Goal: Task Accomplishment & Management: Use online tool/utility

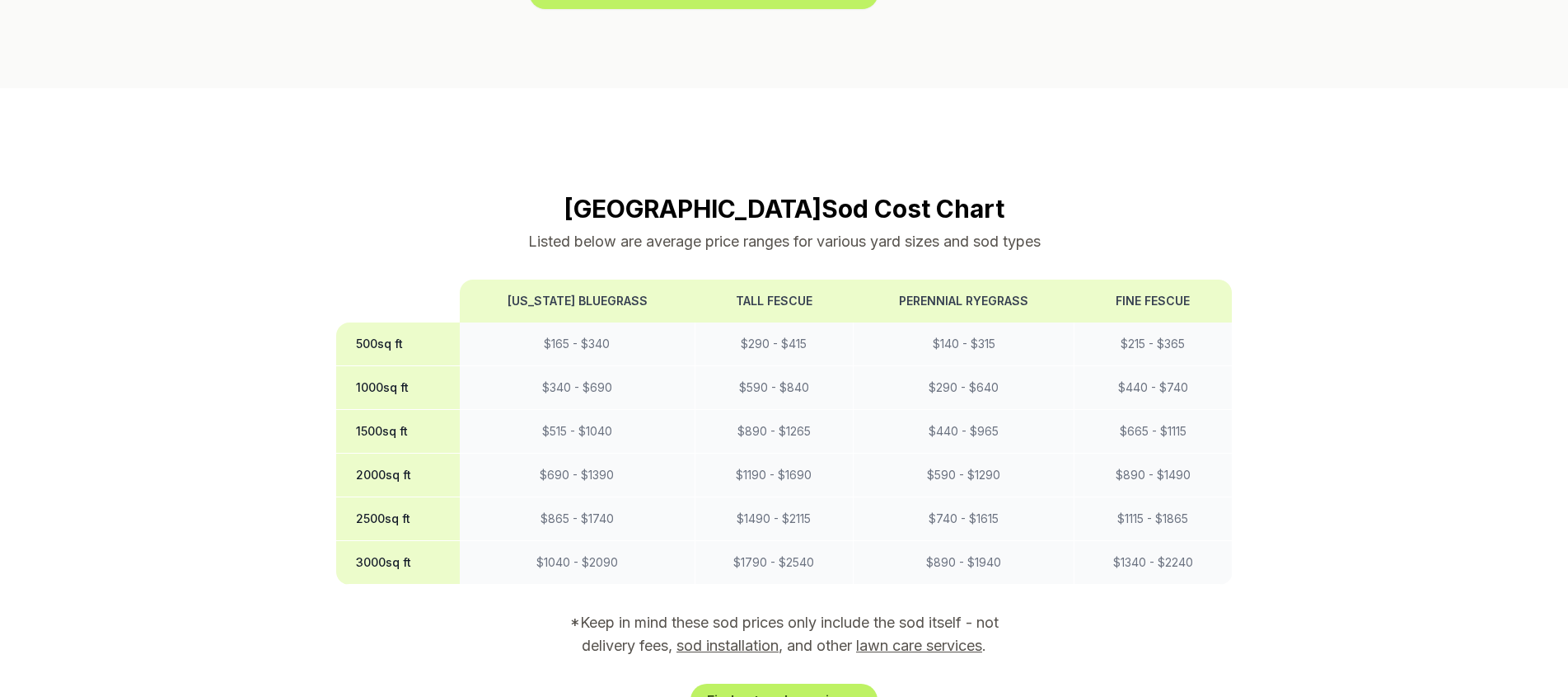
scroll to position [1401, 0]
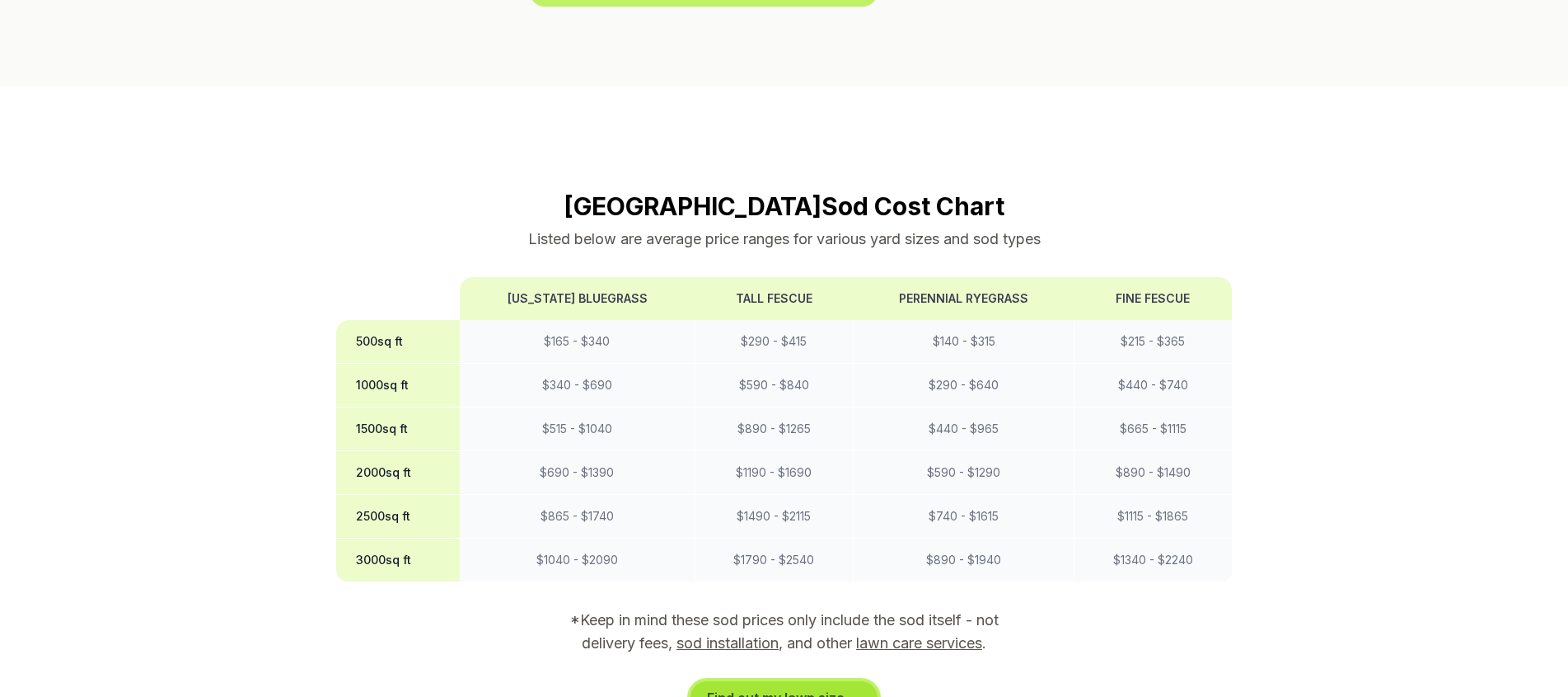
click at [840, 681] on link "Find out my lawn size →" at bounding box center [784, 698] width 187 height 33
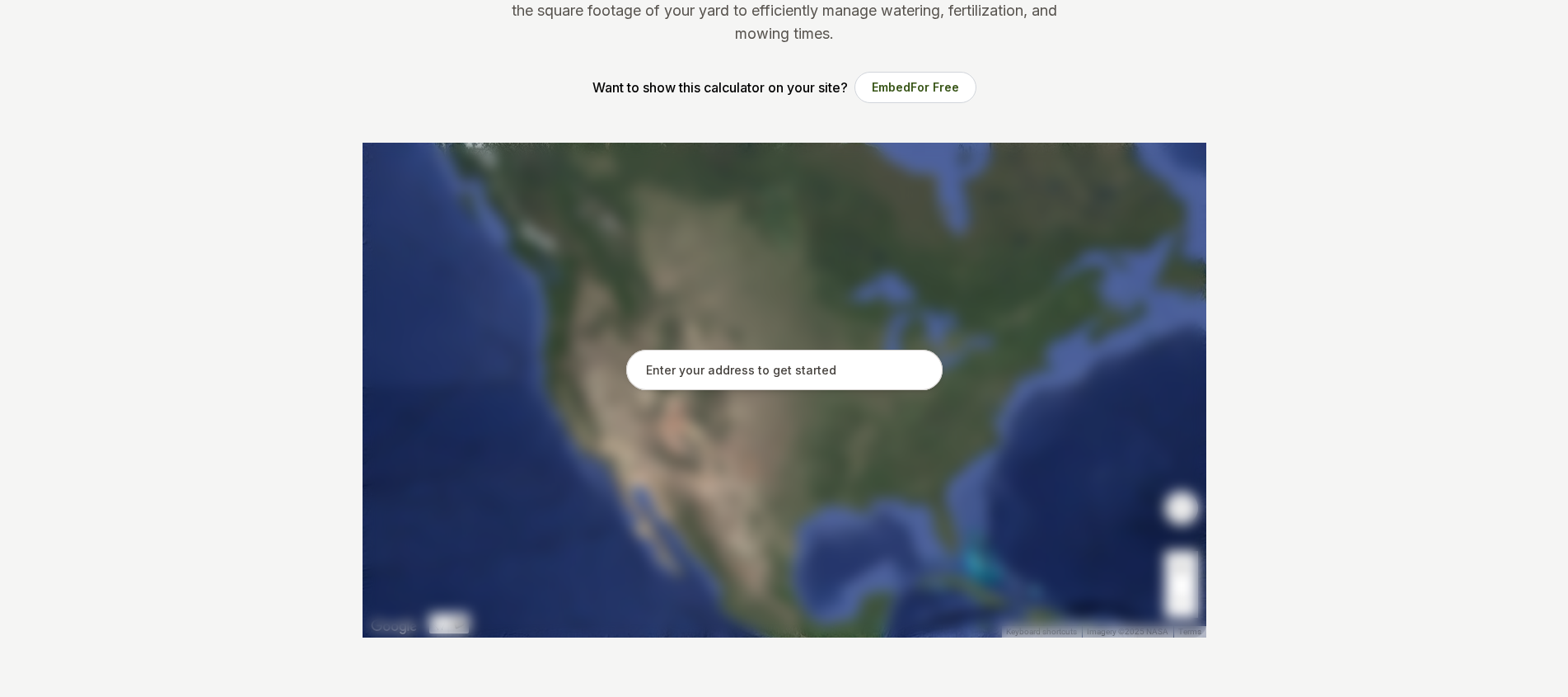
scroll to position [247, 0]
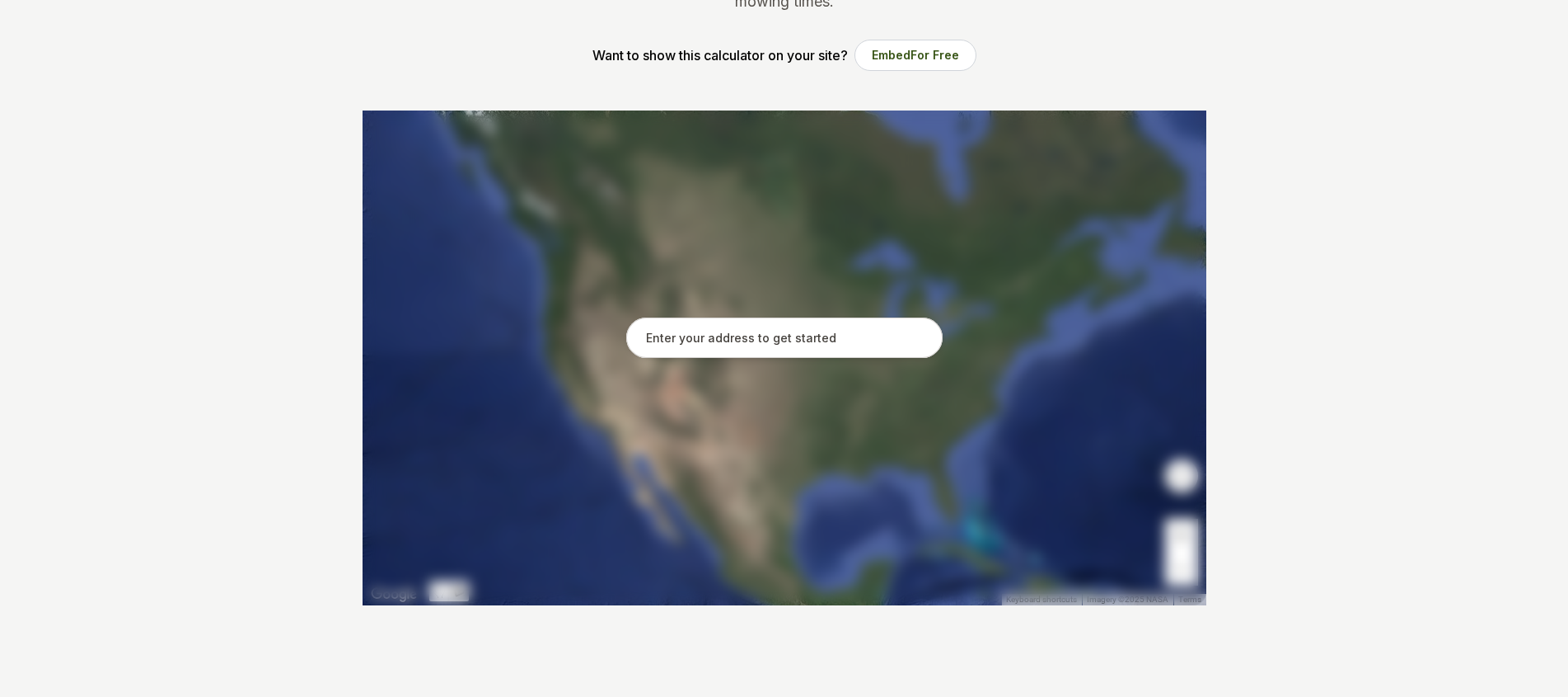
click at [694, 341] on input "text" at bounding box center [785, 338] width 317 height 41
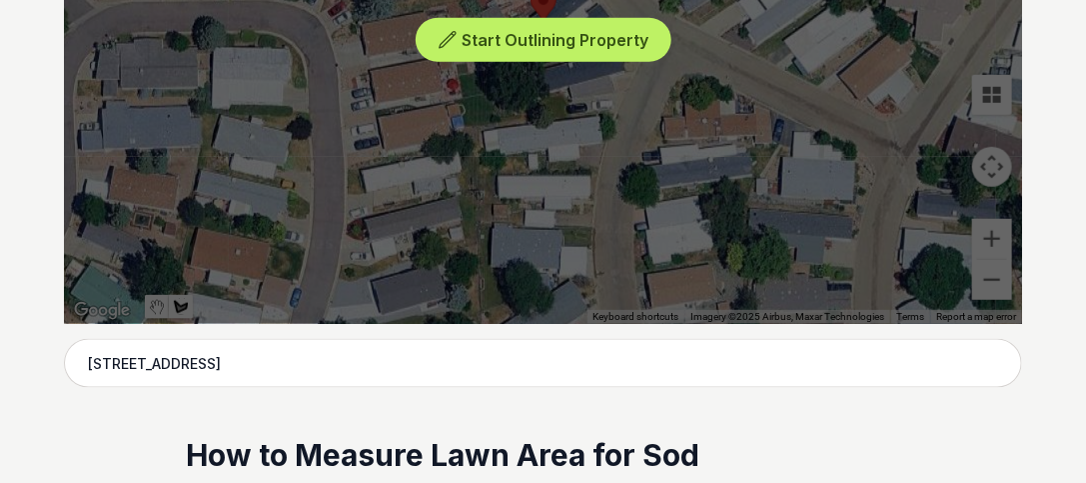
scroll to position [728, 0]
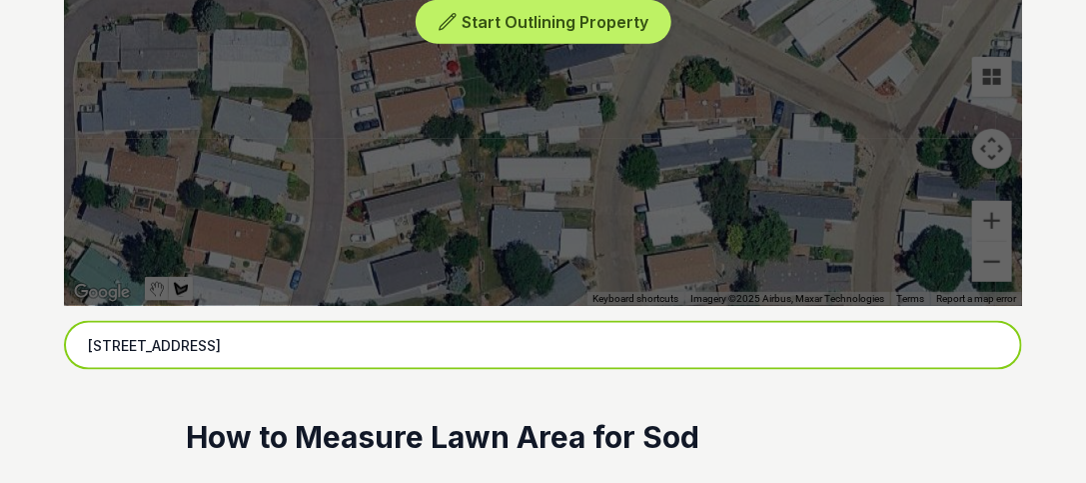
click at [409, 341] on input "[STREET_ADDRESS]" at bounding box center [543, 346] width 959 height 50
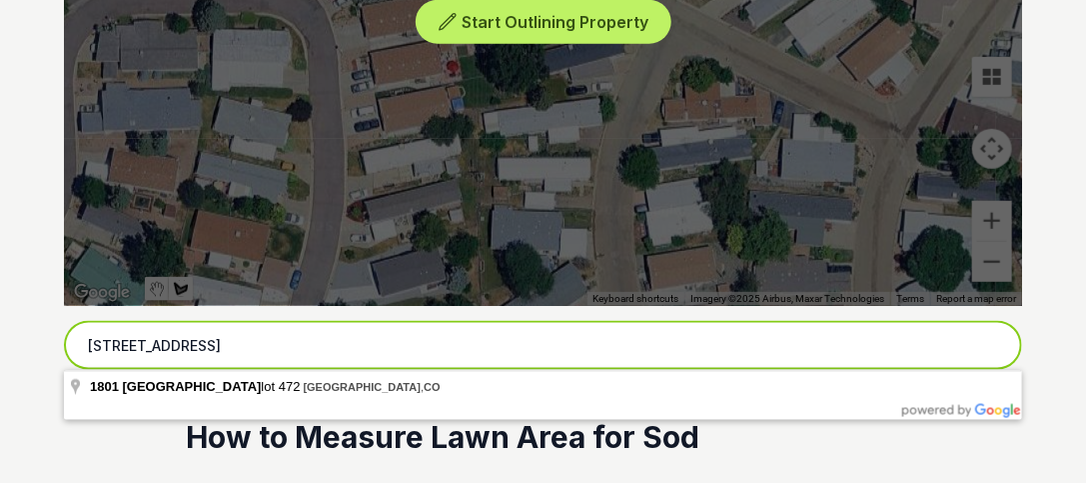
type input "[STREET_ADDRESS]"
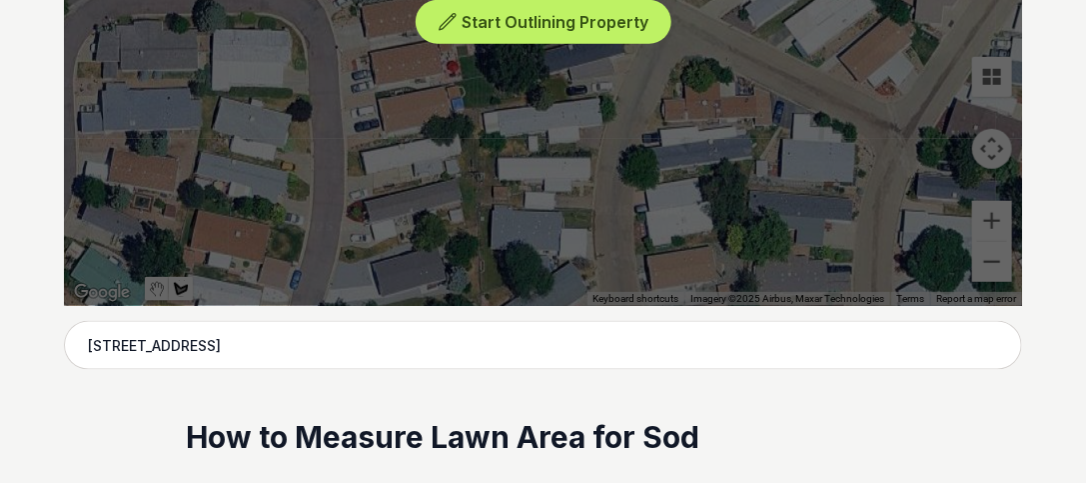
click at [482, 221] on div "Start Outlining Property" at bounding box center [543, 6] width 959 height 600
click at [990, 153] on div "Start Outlining Property" at bounding box center [543, 6] width 959 height 600
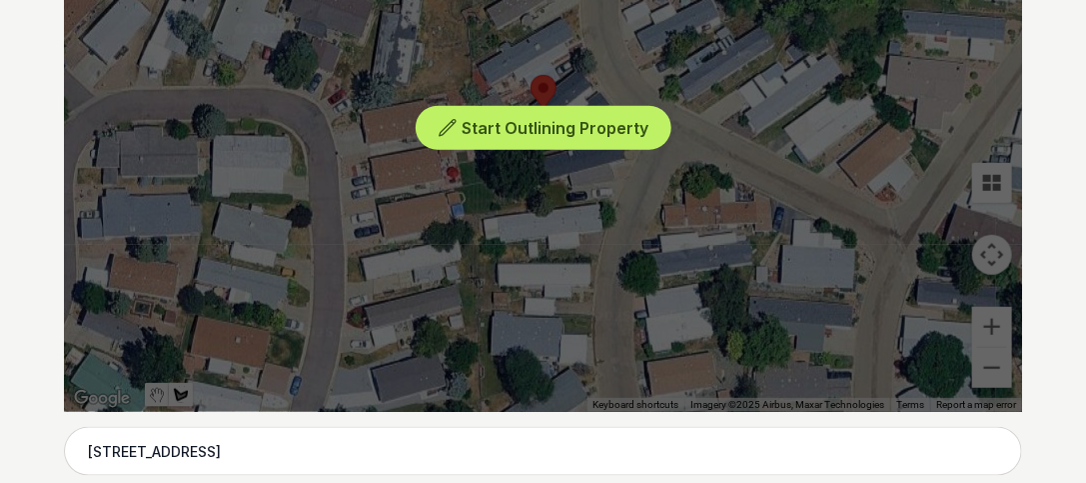
scroll to position [557, 0]
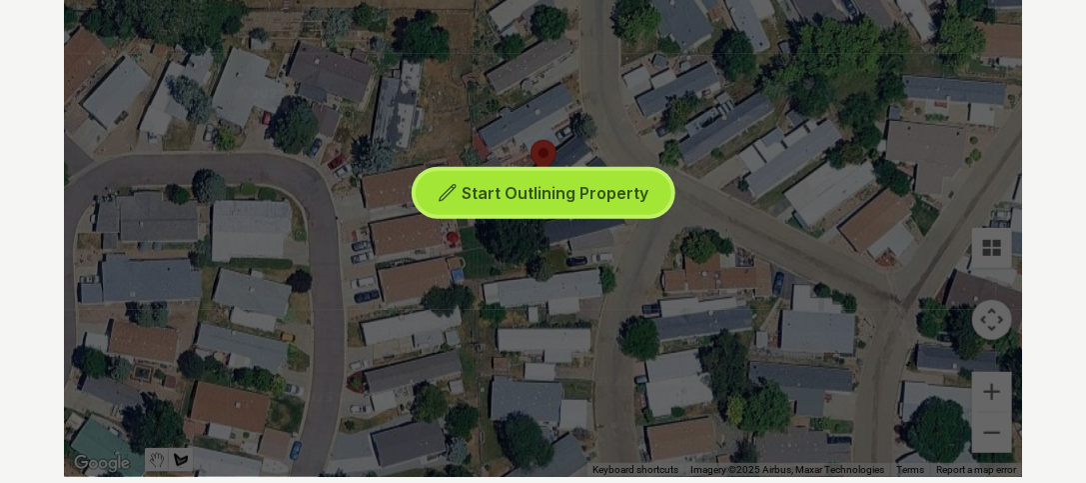
click at [492, 187] on span "Start Outlining Property" at bounding box center [555, 193] width 187 height 20
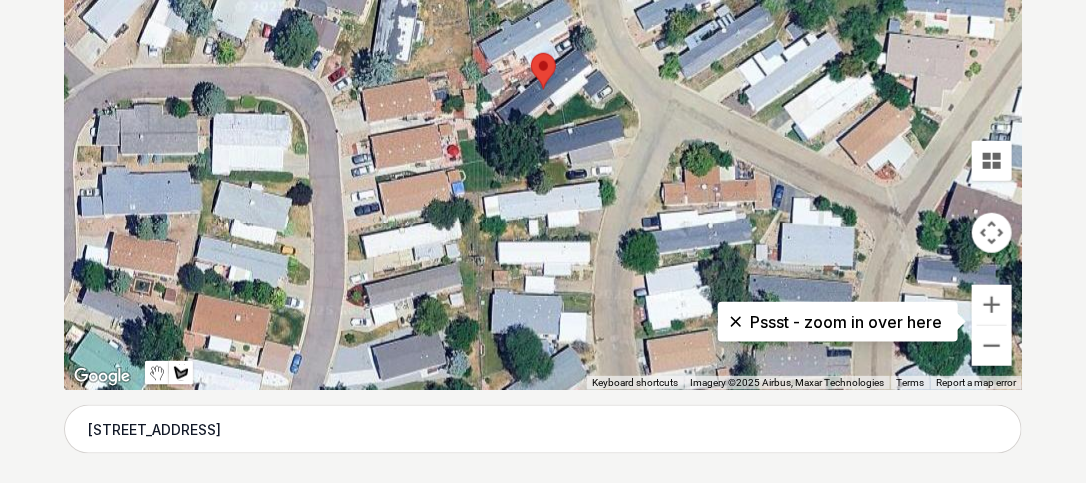
scroll to position [671, 0]
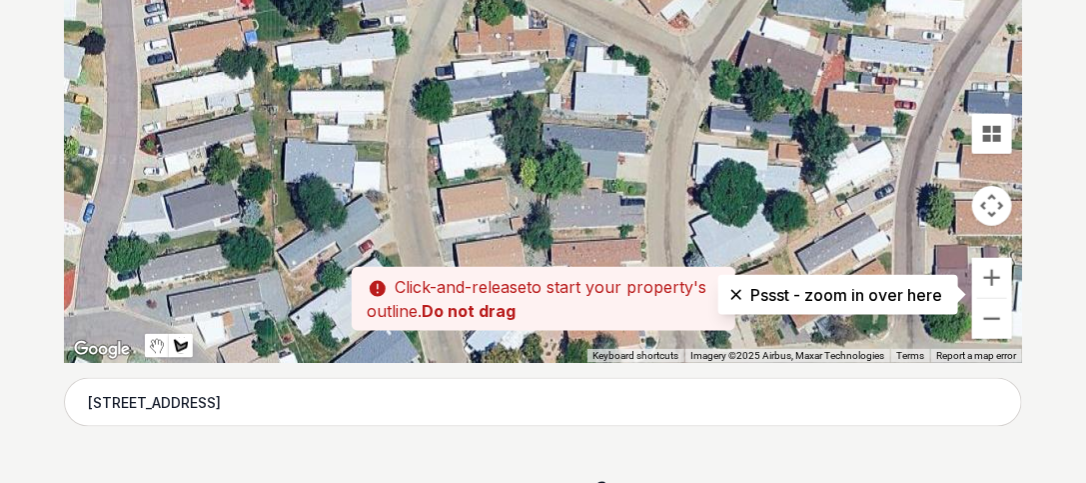
drag, startPoint x: 829, startPoint y: 228, endPoint x: 617, endPoint y: 106, distance: 244.5
click at [621, 106] on div at bounding box center [544, 63] width 959 height 600
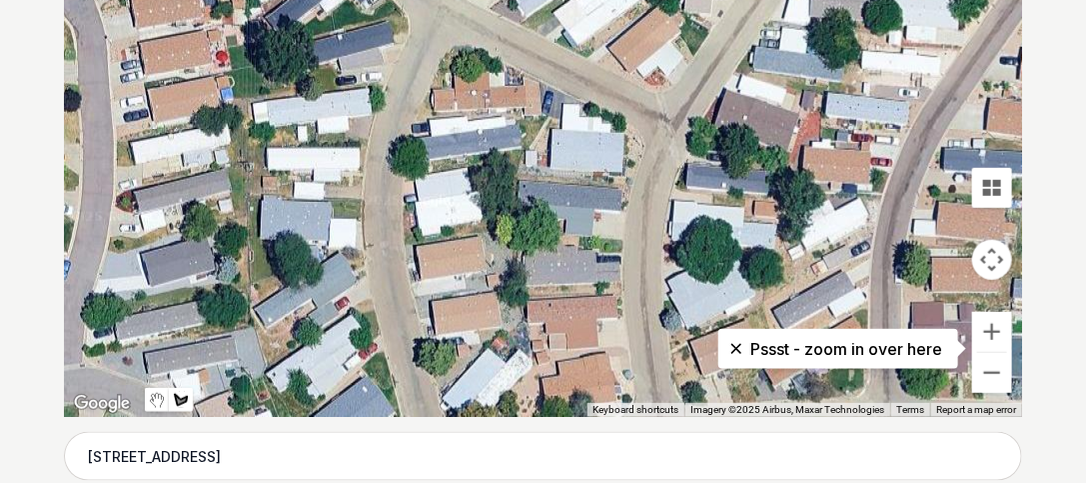
scroll to position [614, 0]
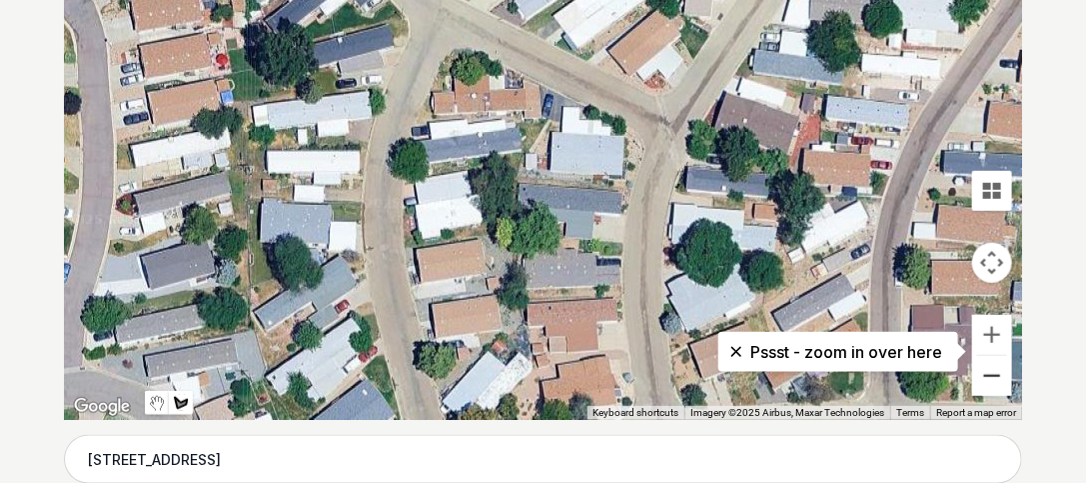
click at [987, 381] on button "Zoom out" at bounding box center [993, 376] width 40 height 40
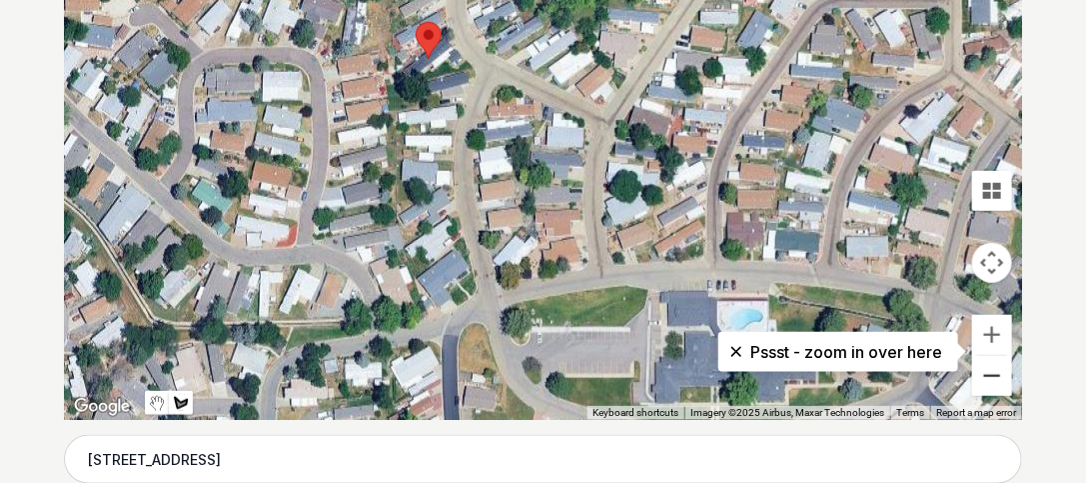
click at [987, 381] on button "Zoom out" at bounding box center [993, 376] width 40 height 40
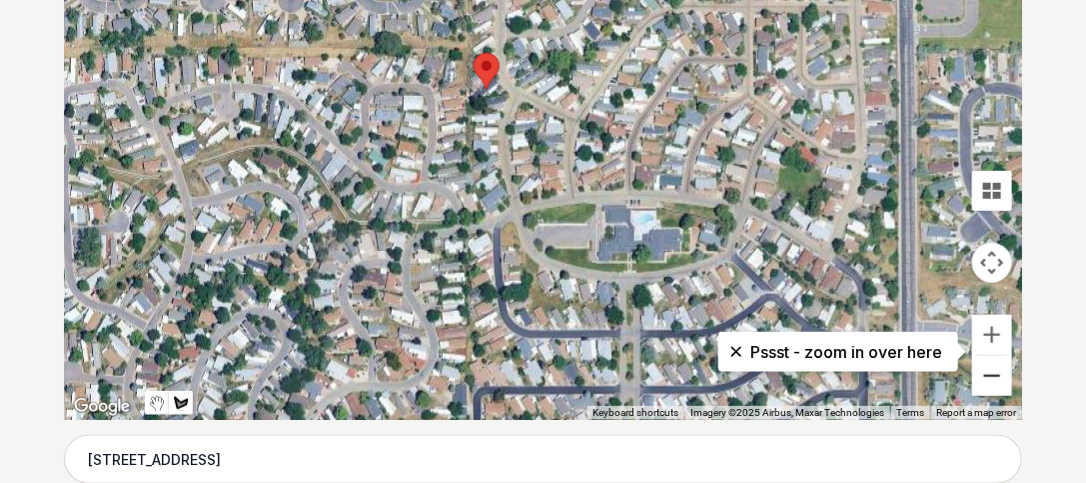
click at [987, 381] on button "Zoom out" at bounding box center [993, 376] width 40 height 40
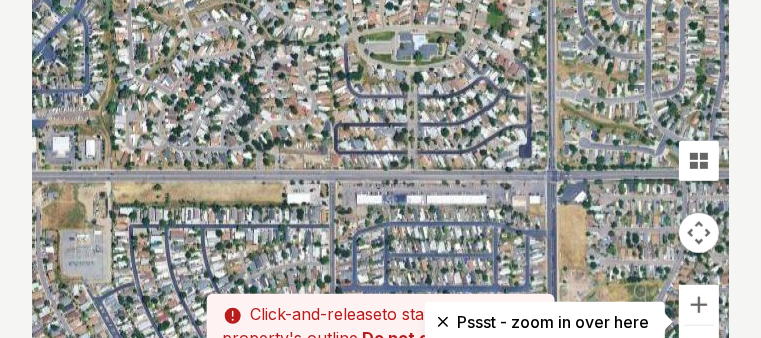
drag, startPoint x: 407, startPoint y: 223, endPoint x: 382, endPoint y: 124, distance: 102.1
click at [386, 114] on div at bounding box center [381, 90] width 697 height 600
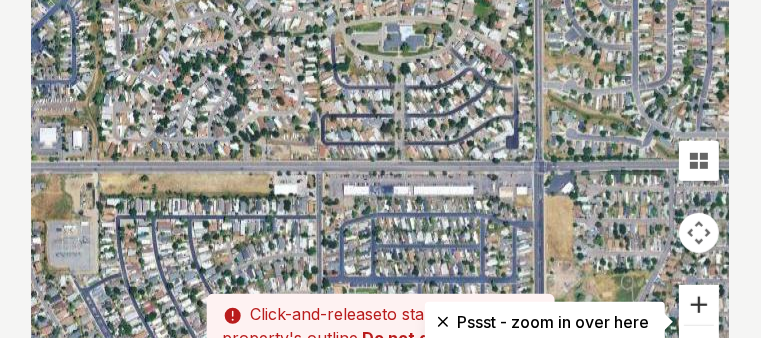
click at [701, 304] on button "Zoom in" at bounding box center [699, 305] width 40 height 40
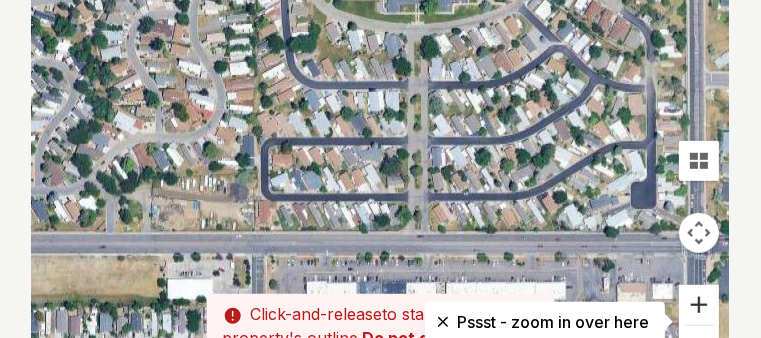
click at [701, 304] on button "Zoom in" at bounding box center [699, 305] width 40 height 40
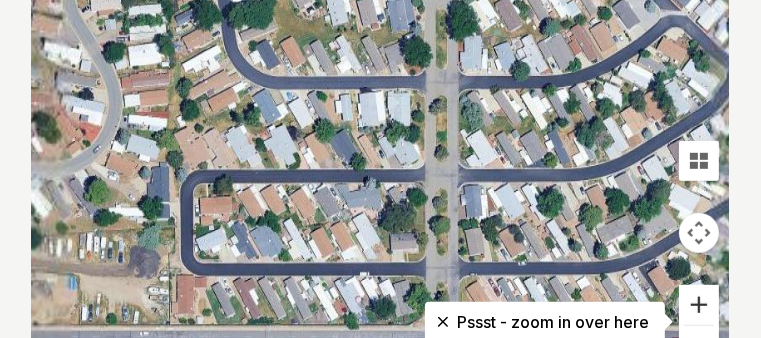
click at [701, 304] on button "Zoom in" at bounding box center [699, 305] width 40 height 40
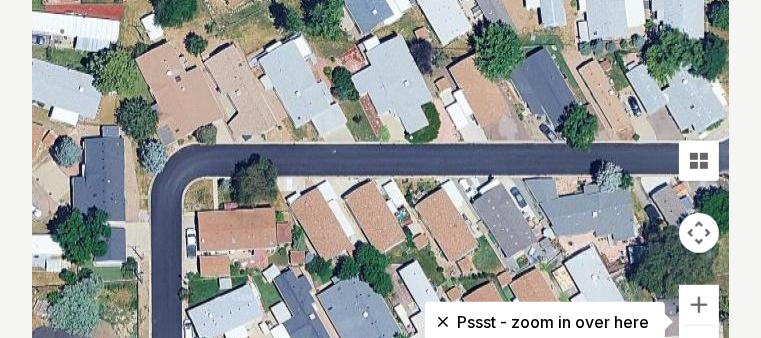
drag, startPoint x: 347, startPoint y: 233, endPoint x: 599, endPoint y: 96, distance: 286.7
click at [599, 96] on div at bounding box center [380, 90] width 697 height 600
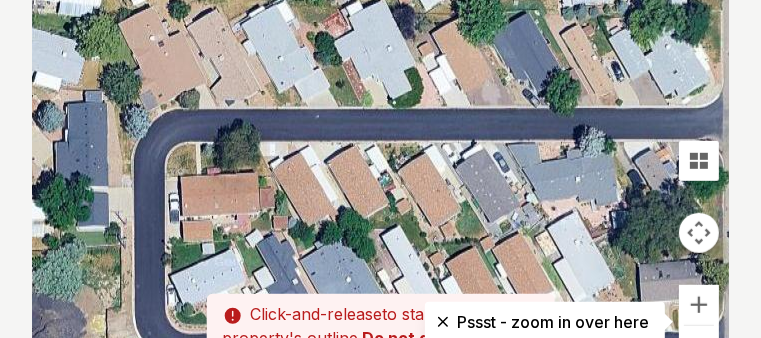
drag, startPoint x: 311, startPoint y: 204, endPoint x: 288, endPoint y: 147, distance: 61.4
click at [288, 148] on div at bounding box center [380, 90] width 697 height 600
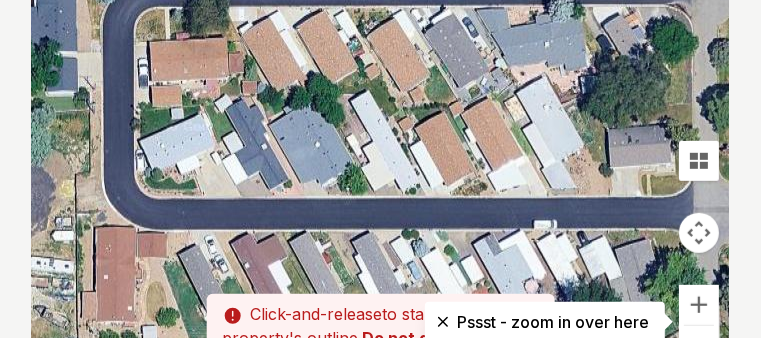
drag, startPoint x: 309, startPoint y: 226, endPoint x: 282, endPoint y: 118, distance: 111.3
click at [282, 118] on div at bounding box center [380, 90] width 697 height 600
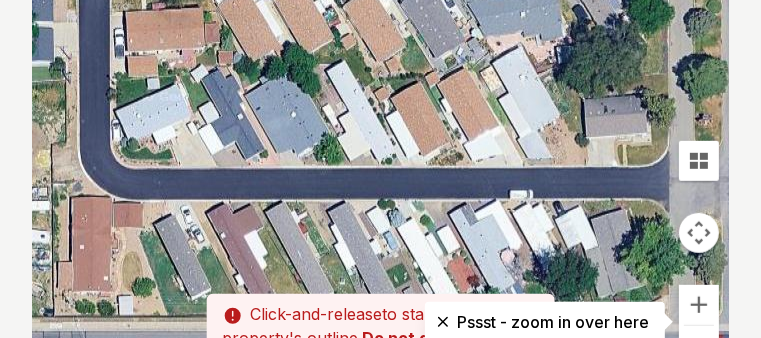
drag, startPoint x: 304, startPoint y: 188, endPoint x: 282, endPoint y: 161, distance: 34.8
click at [282, 161] on div at bounding box center [381, 90] width 697 height 600
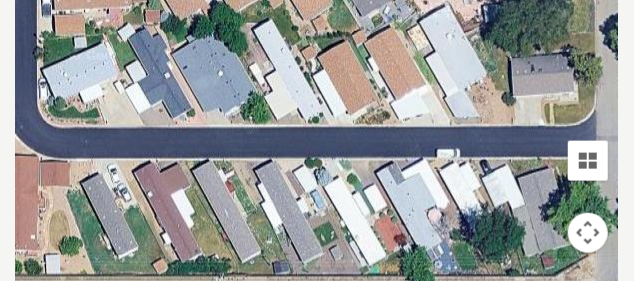
drag, startPoint x: 269, startPoint y: 123, endPoint x: 263, endPoint y: 97, distance: 26.7
click at [263, 96] on div at bounding box center [317, 90] width 602 height 600
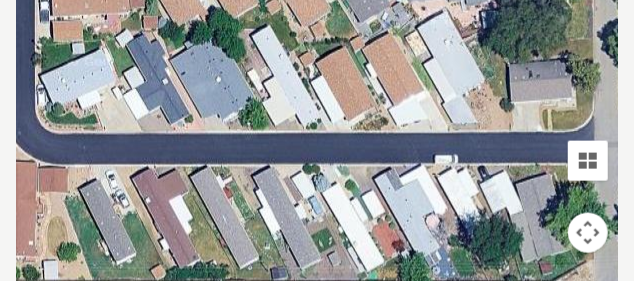
click at [256, 108] on div at bounding box center [317, 90] width 602 height 600
click at [592, 165] on button "Tilt map" at bounding box center [588, 161] width 40 height 40
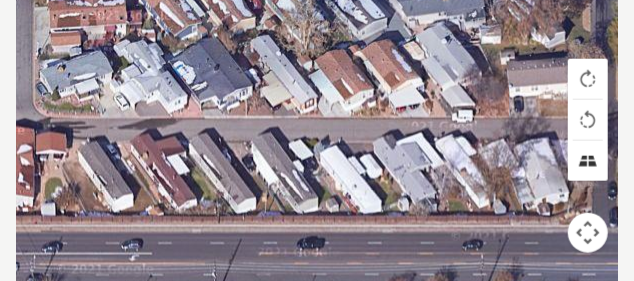
click at [591, 165] on button "Tilt map" at bounding box center [588, 161] width 40 height 40
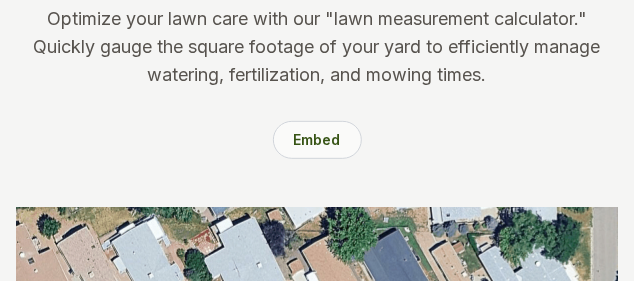
scroll to position [200, 0]
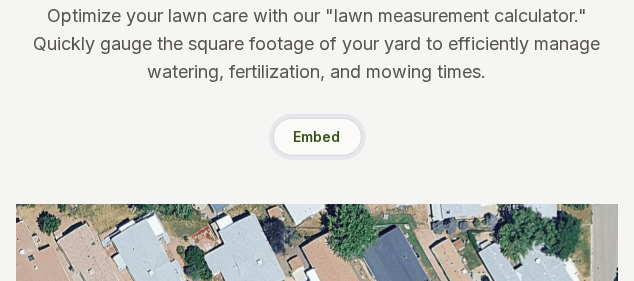
click at [308, 140] on button "Embed For Free" at bounding box center [317, 137] width 89 height 38
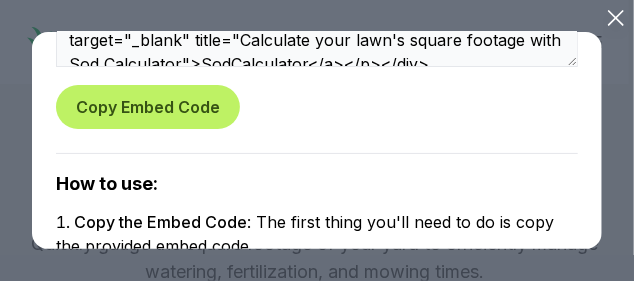
scroll to position [0, 0]
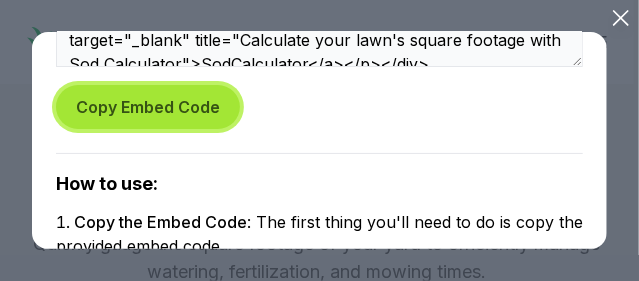
click at [191, 116] on button "Copy Embed Code" at bounding box center [148, 107] width 184 height 44
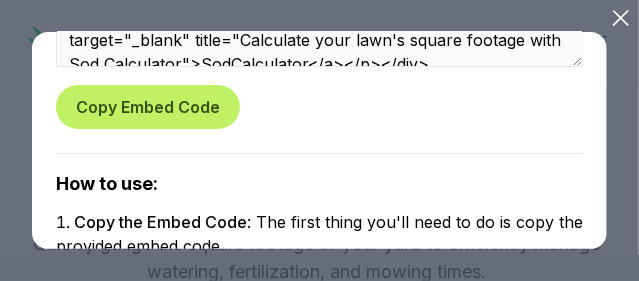
click at [618, 17] on icon at bounding box center [621, 18] width 28 height 28
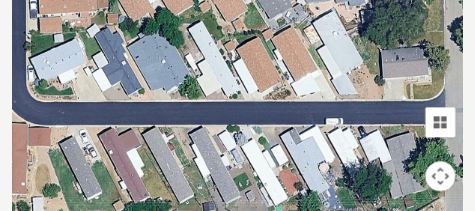
scroll to position [600, 0]
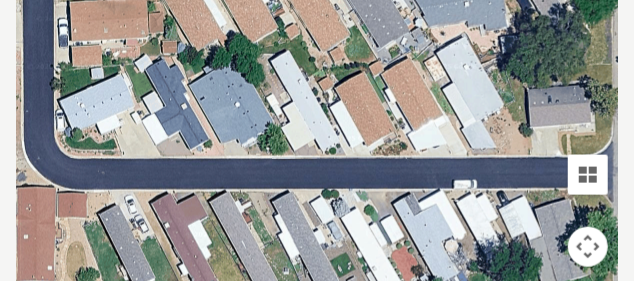
drag, startPoint x: 260, startPoint y: 118, endPoint x: 277, endPoint y: 130, distance: 20.8
click at [277, 130] on div at bounding box center [317, 104] width 602 height 600
click at [589, 249] on button "Map camera controls" at bounding box center [588, 247] width 40 height 40
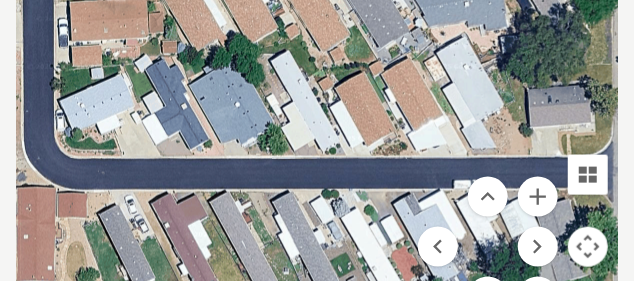
click at [310, 209] on div at bounding box center [317, 104] width 602 height 600
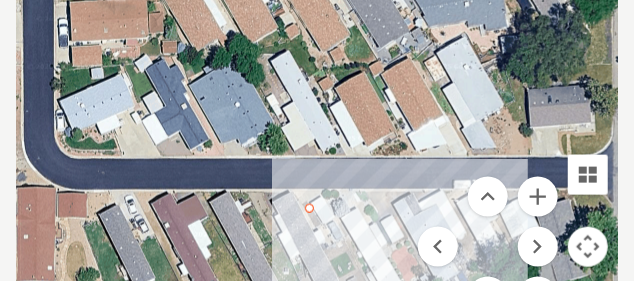
click at [313, 209] on div at bounding box center [317, 104] width 602 height 600
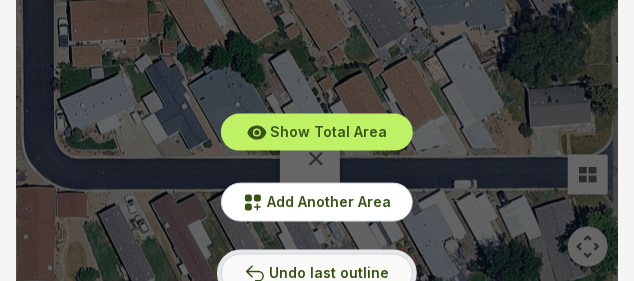
click at [304, 269] on span "Undo last outline" at bounding box center [329, 272] width 120 height 17
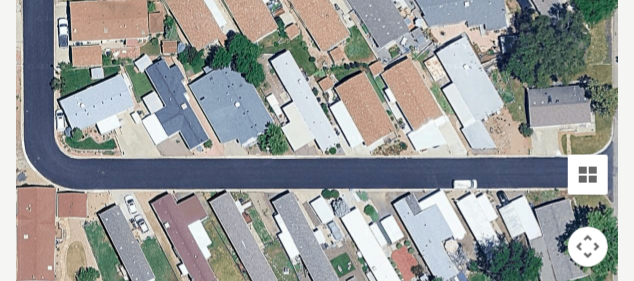
click at [278, 130] on div at bounding box center [317, 104] width 602 height 600
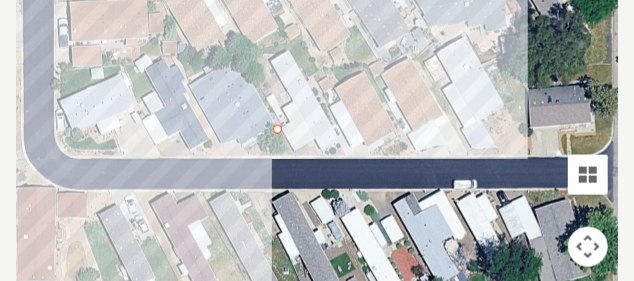
click at [245, 150] on div at bounding box center [317, 104] width 602 height 600
click at [251, 154] on div at bounding box center [317, 104] width 602 height 600
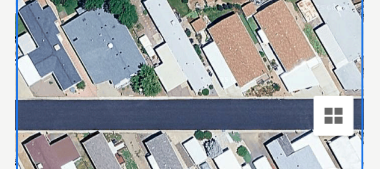
scroll to position [735, 0]
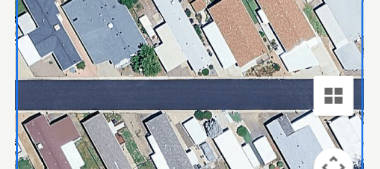
click at [155, 54] on div at bounding box center [190, 25] width 349 height 600
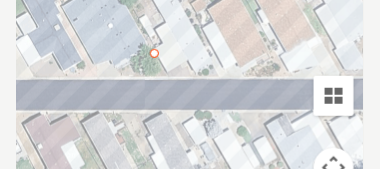
click at [120, 70] on div at bounding box center [190, 25] width 349 height 600
click at [125, 74] on div at bounding box center [190, 25] width 349 height 600
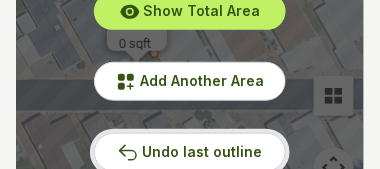
click at [161, 153] on span "Undo last outline" at bounding box center [202, 151] width 120 height 17
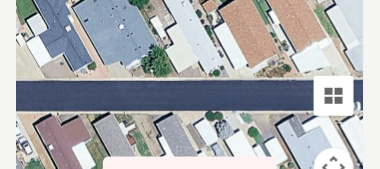
click at [174, 77] on div at bounding box center [190, 25] width 349 height 600
click at [175, 75] on div at bounding box center [190, 25] width 349 height 600
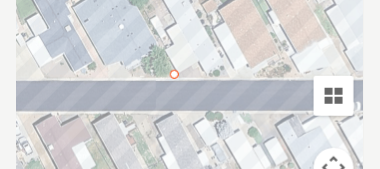
click at [162, 55] on div at bounding box center [190, 25] width 349 height 600
click at [131, 70] on div at bounding box center [190, 25] width 349 height 600
click at [136, 75] on div at bounding box center [190, 25] width 349 height 600
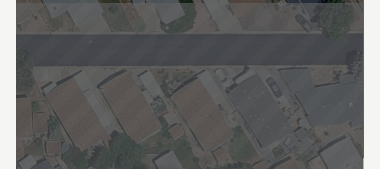
scroll to position [555, 0]
